Goal: Information Seeking & Learning: Learn about a topic

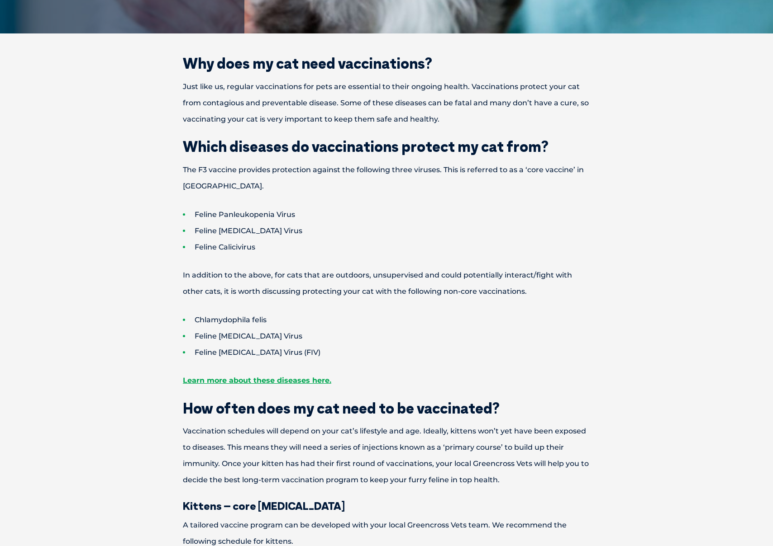
scroll to position [548, 0]
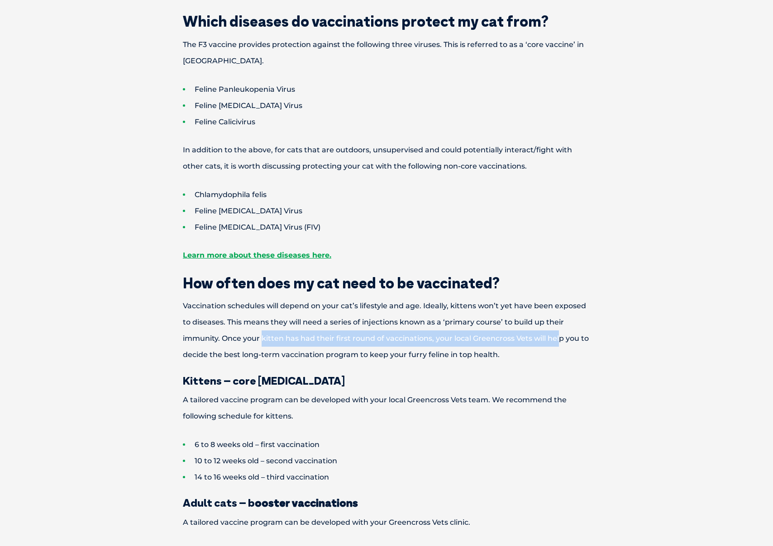
drag, startPoint x: 261, startPoint y: 342, endPoint x: 559, endPoint y: 342, distance: 297.2
click at [559, 343] on p "Vaccination schedules will depend on your cat’s lifestyle and age. Ideally, kit…" at bounding box center [386, 330] width 470 height 65
click at [559, 342] on p "Vaccination schedules will depend on your cat’s lifestyle and age. Ideally, kit…" at bounding box center [386, 330] width 470 height 65
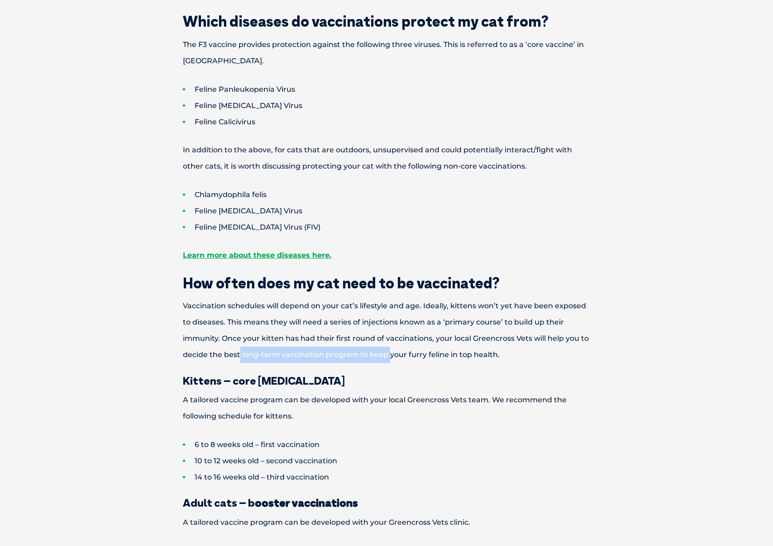
drag, startPoint x: 239, startPoint y: 354, endPoint x: 388, endPoint y: 354, distance: 148.8
click at [388, 354] on p "Vaccination schedules will depend on your cat’s lifestyle and age. Ideally, kit…" at bounding box center [386, 330] width 470 height 65
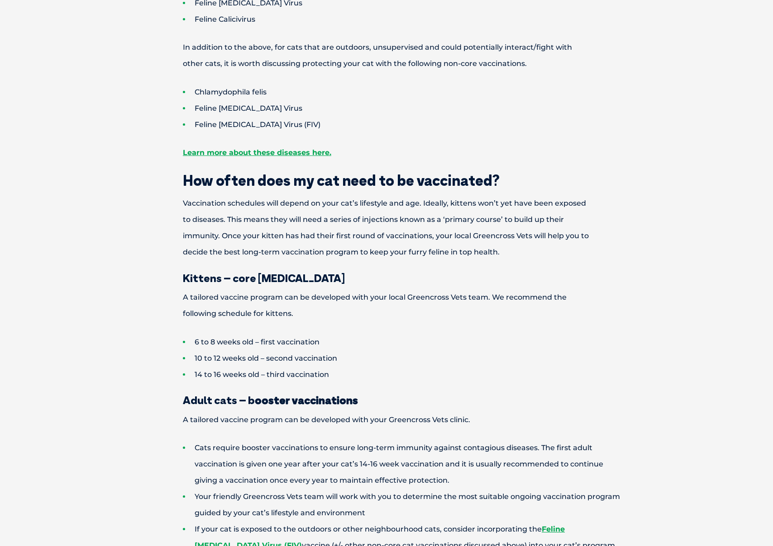
scroll to position [740, 0]
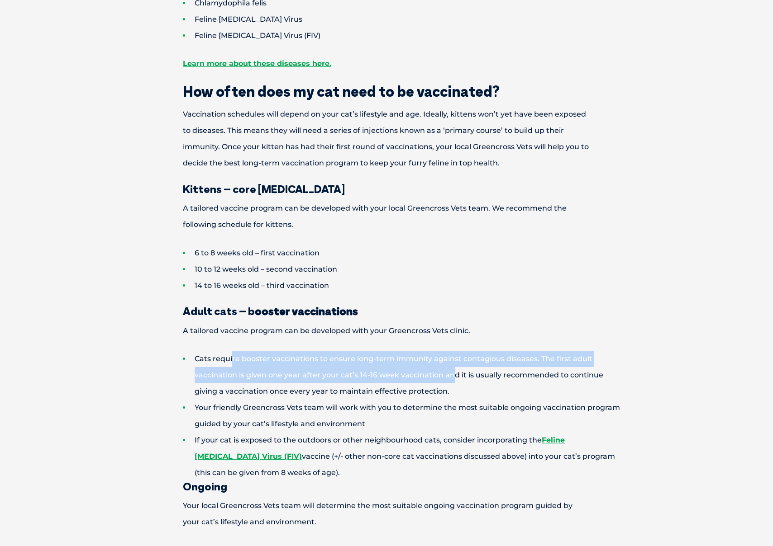
drag, startPoint x: 232, startPoint y: 354, endPoint x: 454, endPoint y: 369, distance: 223.1
click at [454, 369] on li "Cats require booster vaccinations to ensure long-term immunity against contagio…" at bounding box center [402, 375] width 439 height 49
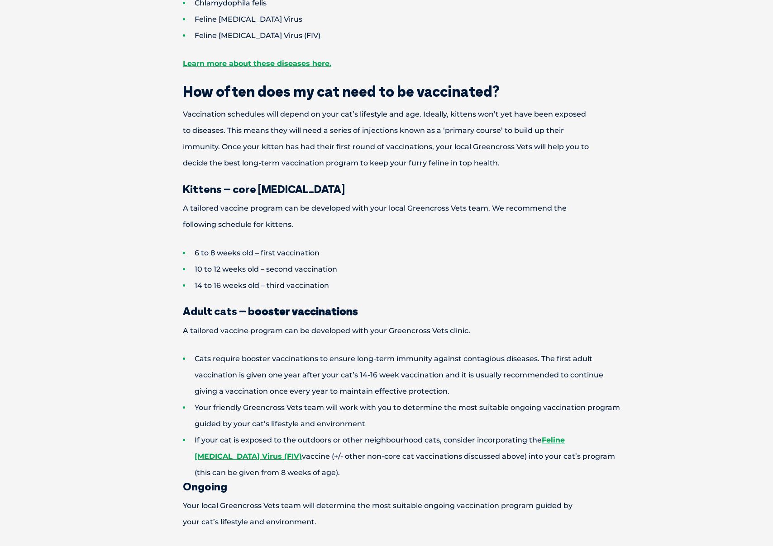
click at [400, 373] on li "Cats require booster vaccinations to ensure long-term immunity against contagio…" at bounding box center [402, 375] width 439 height 49
drag, startPoint x: 351, startPoint y: 376, endPoint x: 519, endPoint y: 379, distance: 167.4
click at [519, 379] on li "Cats require booster vaccinations to ensure long-term immunity against contagio…" at bounding box center [402, 375] width 439 height 49
drag, startPoint x: 216, startPoint y: 406, endPoint x: 357, endPoint y: 411, distance: 140.8
click at [357, 411] on li "Your friendly Greencross Vets team will work with you to determine the most sui…" at bounding box center [402, 416] width 439 height 33
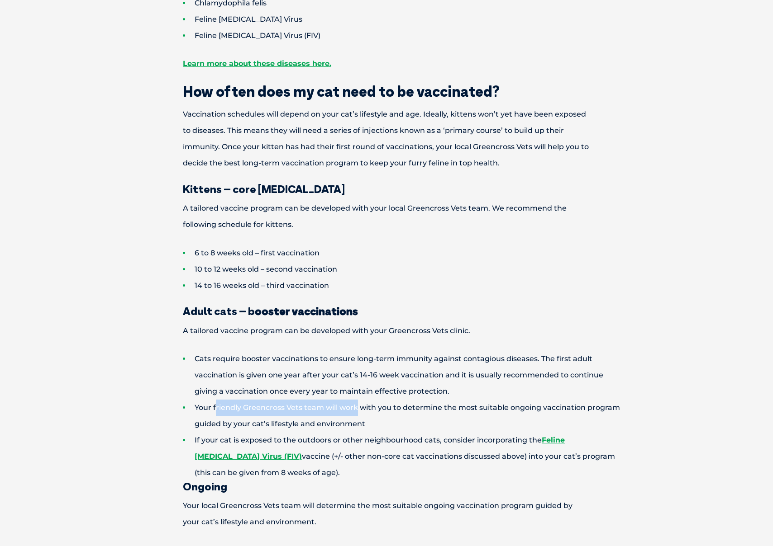
click at [357, 408] on li "Your friendly Greencross Vets team will work with you to determine the most sui…" at bounding box center [402, 416] width 439 height 33
click at [328, 410] on li "Your friendly Greencross Vets team will work with you to determine the most sui…" at bounding box center [402, 416] width 439 height 33
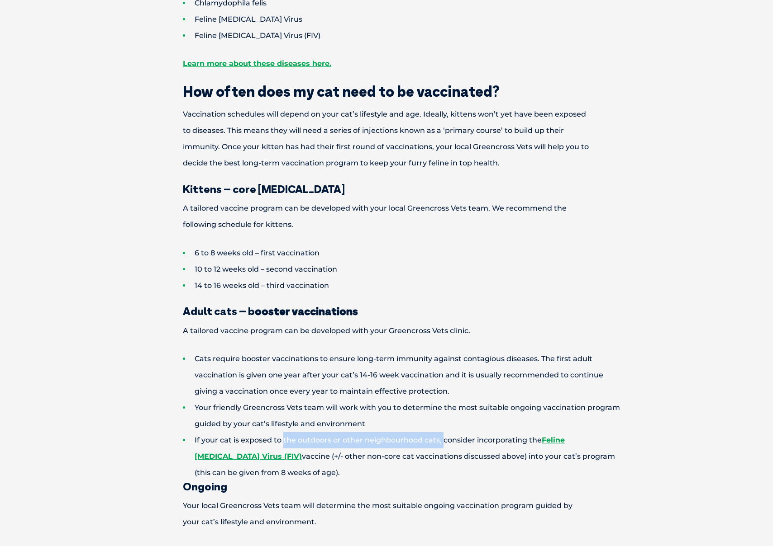
drag, startPoint x: 282, startPoint y: 440, endPoint x: 443, endPoint y: 444, distance: 161.5
click at [443, 444] on li "If your cat is exposed to the outdoors or other neighbourhood cats, consider in…" at bounding box center [402, 456] width 439 height 49
drag, startPoint x: 324, startPoint y: 458, endPoint x: 458, endPoint y: 458, distance: 134.3
click at [458, 458] on li "If your cat is exposed to the outdoors or other neighbourhood cats, consider in…" at bounding box center [402, 456] width 439 height 49
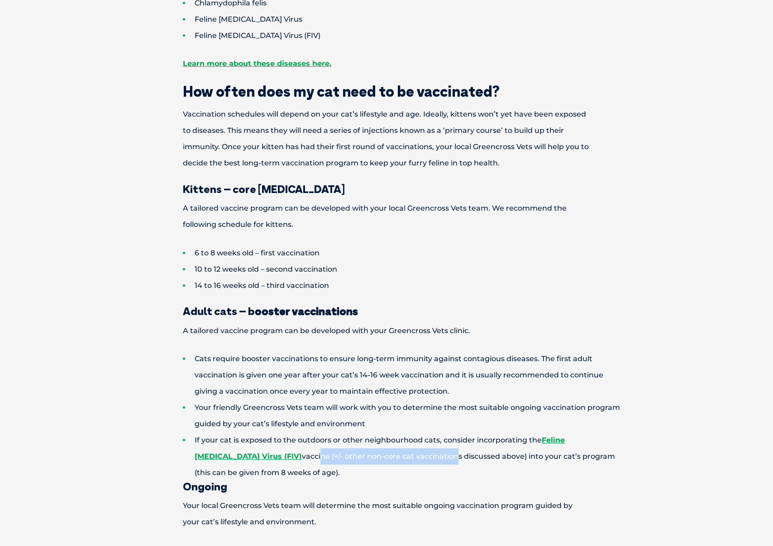
click at [458, 458] on li "If your cat is exposed to the outdoors or other neighbourhood cats, consider in…" at bounding box center [402, 456] width 439 height 49
drag, startPoint x: 382, startPoint y: 455, endPoint x: 612, endPoint y: 453, distance: 230.3
click at [612, 453] on li "If your cat is exposed to the outdoors or other neighbourhood cats, consider in…" at bounding box center [402, 456] width 439 height 49
click at [531, 451] on li "If your cat is exposed to the outdoors or other neighbourhood cats, consider in…" at bounding box center [402, 456] width 439 height 49
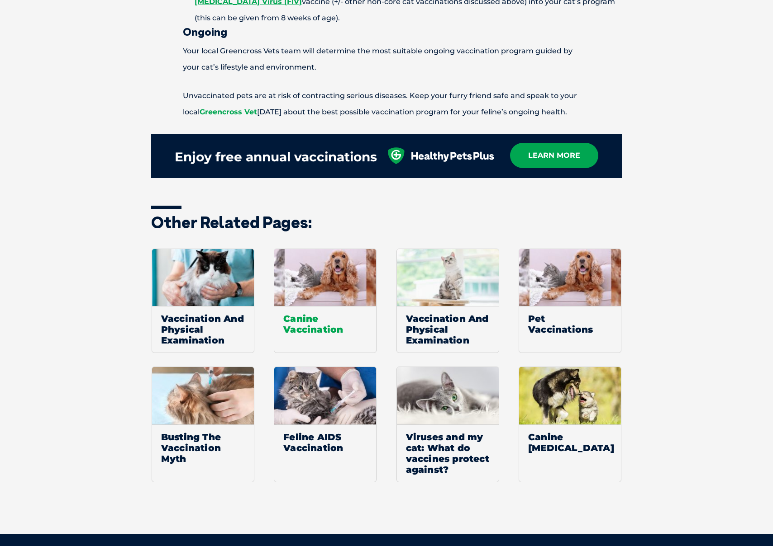
scroll to position [1295, 0]
